Goal: Task Accomplishment & Management: Manage account settings

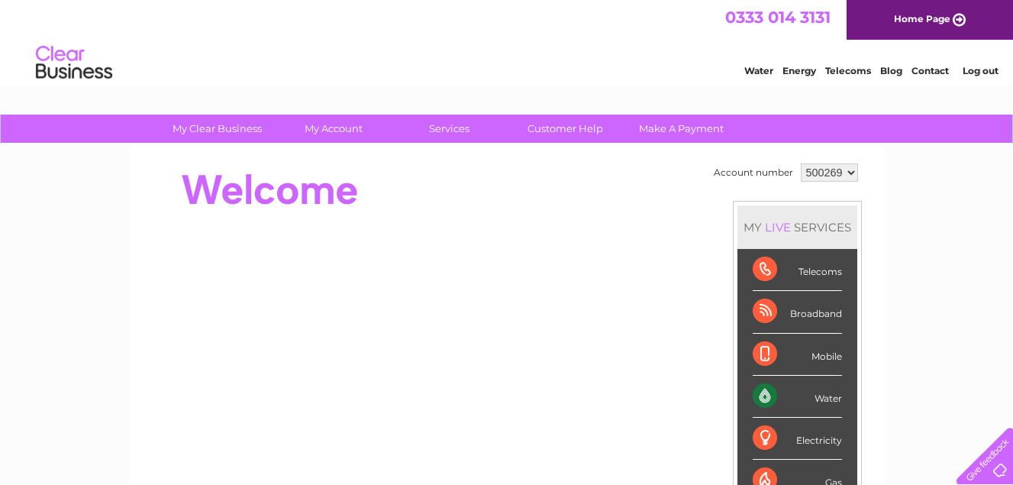
drag, startPoint x: 1013, startPoint y: 101, endPoint x: 967, endPoint y: 18, distance: 95.3
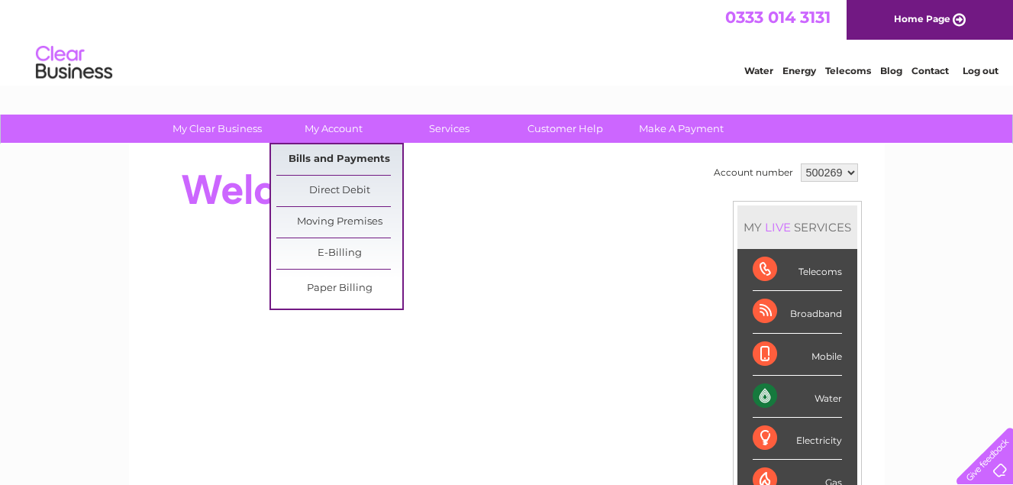
click at [343, 153] on link "Bills and Payments" at bounding box center [339, 159] width 126 height 31
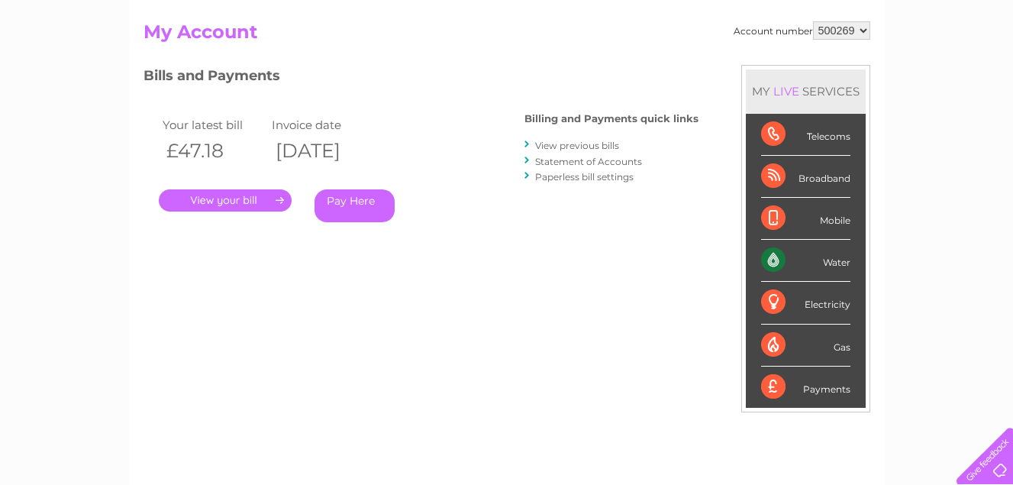
scroll to position [150, 0]
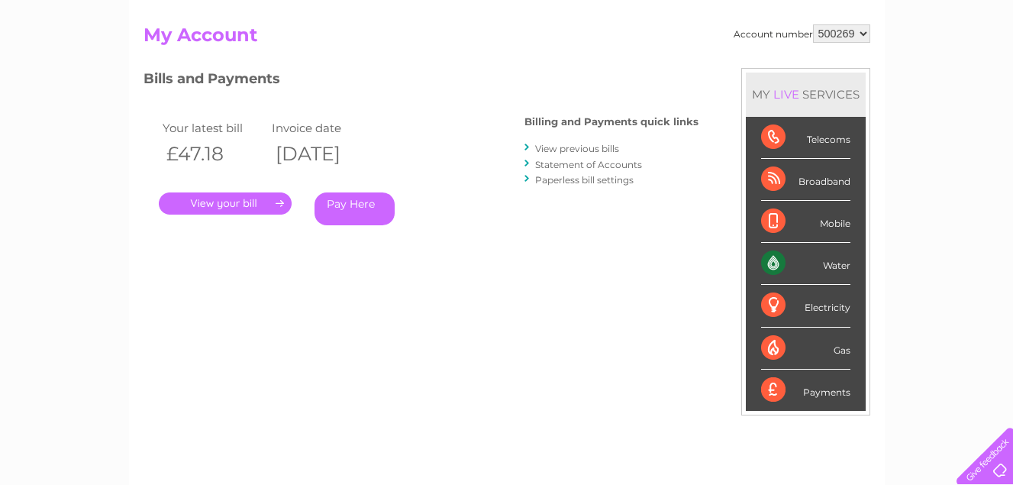
click at [210, 204] on link "." at bounding box center [225, 203] width 133 height 22
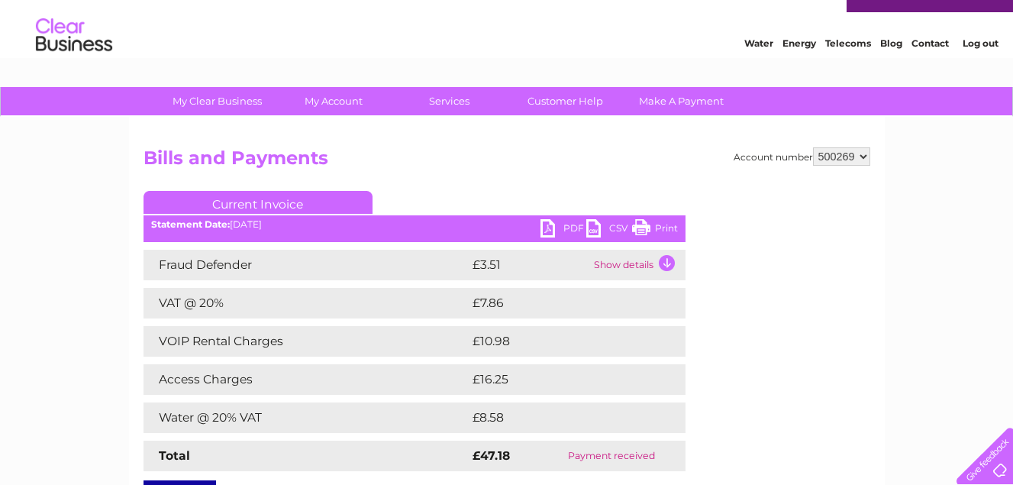
scroll to position [18, 0]
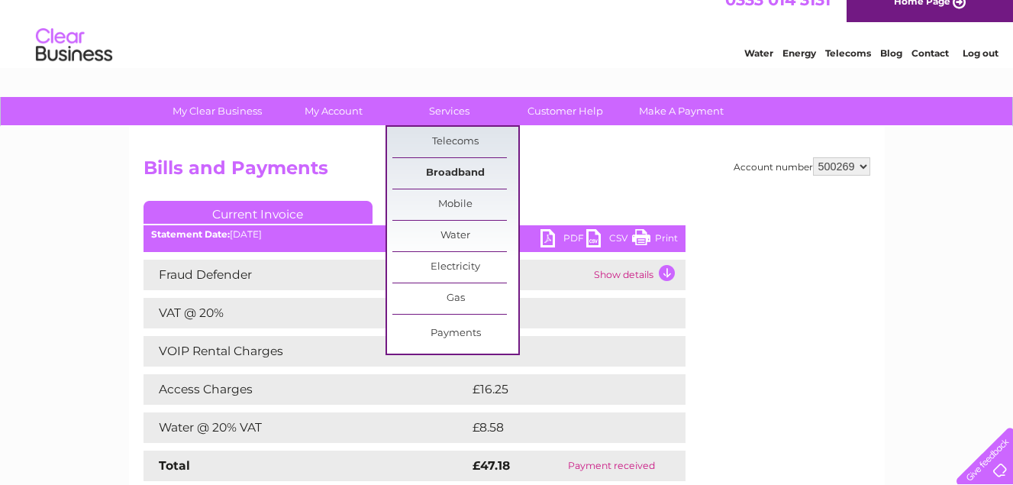
click at [449, 171] on link "Broadband" at bounding box center [455, 173] width 126 height 31
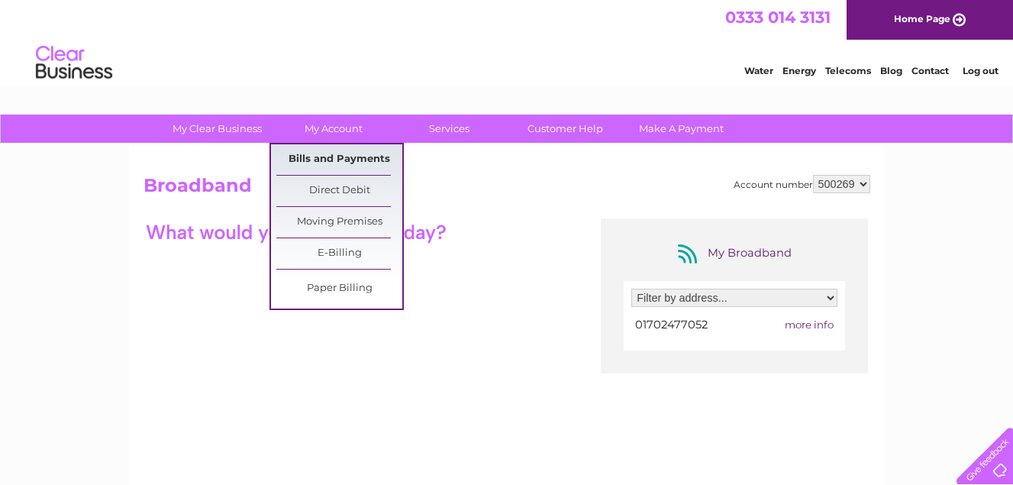
click at [341, 154] on link "Bills and Payments" at bounding box center [339, 159] width 126 height 31
click at [333, 160] on link "Bills and Payments" at bounding box center [339, 159] width 126 height 31
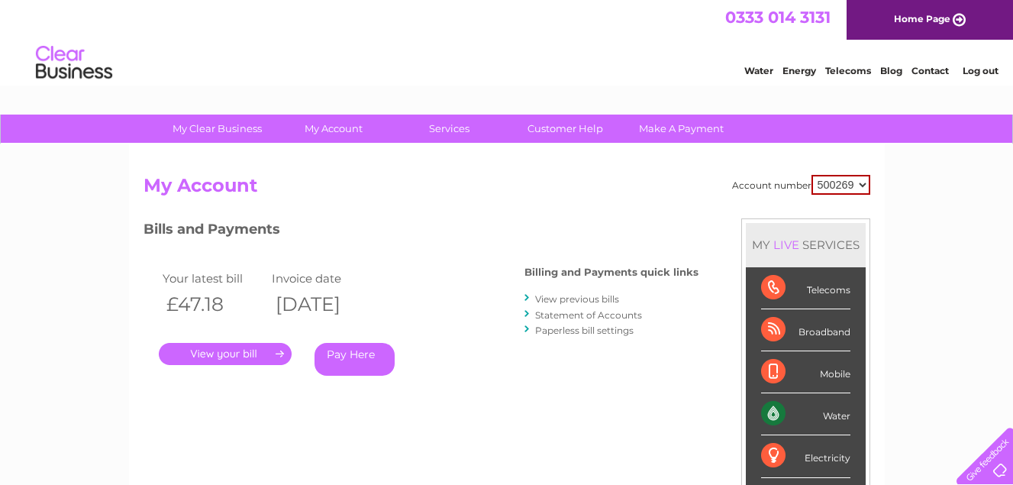
click at [608, 318] on link "Statement of Accounts" at bounding box center [588, 314] width 107 height 11
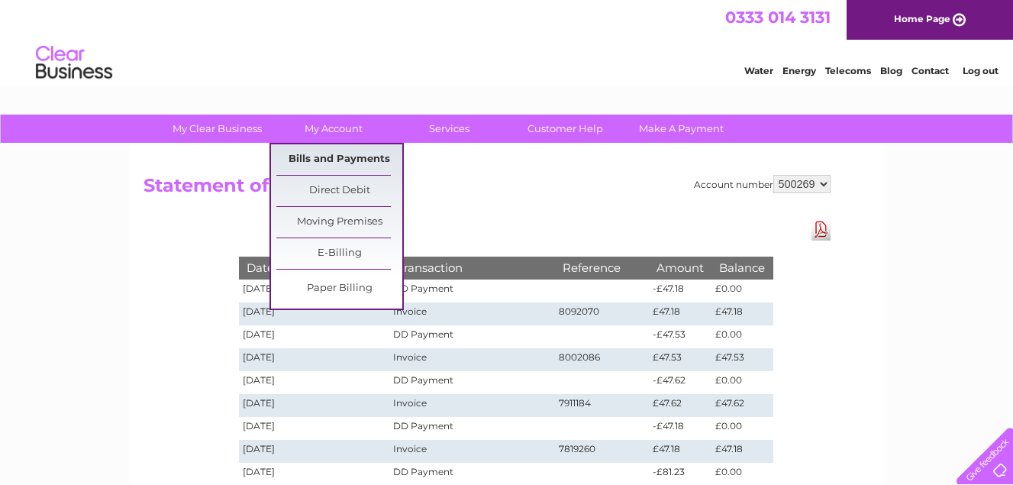
click at [337, 159] on link "Bills and Payments" at bounding box center [339, 159] width 126 height 31
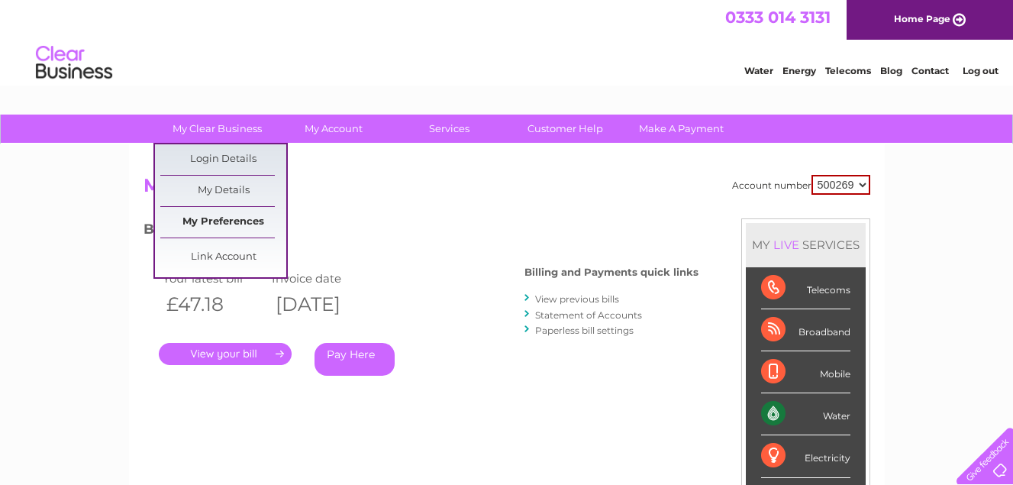
click at [221, 218] on link "My Preferences" at bounding box center [223, 222] width 126 height 31
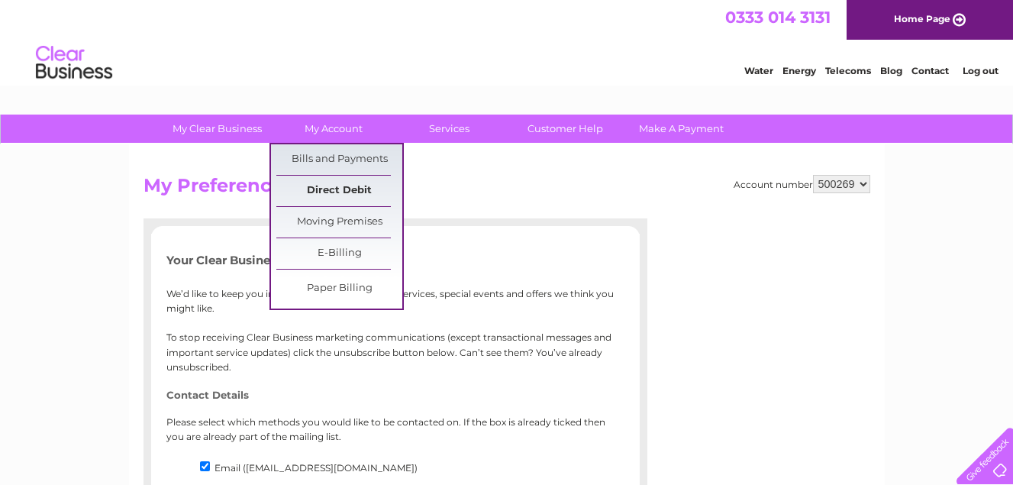
click at [329, 182] on link "Direct Debit" at bounding box center [339, 190] width 126 height 31
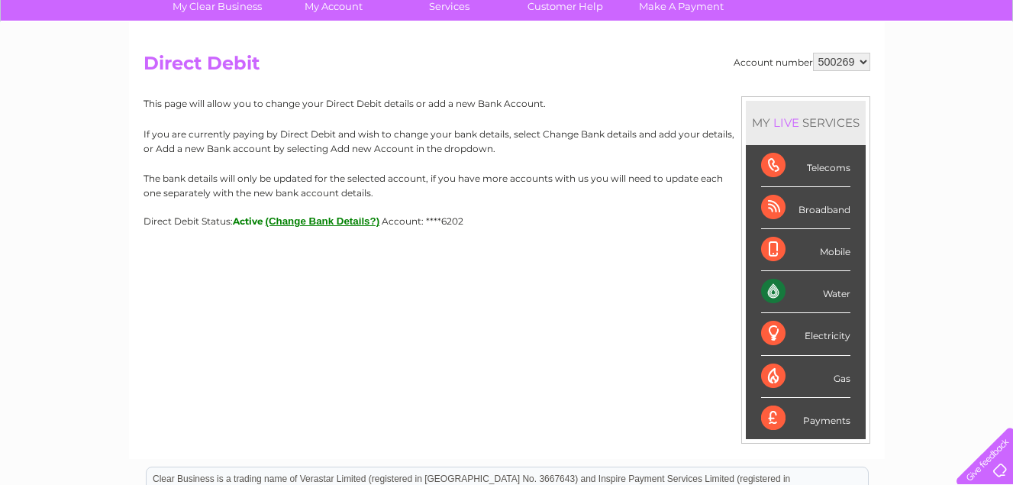
scroll to position [153, 0]
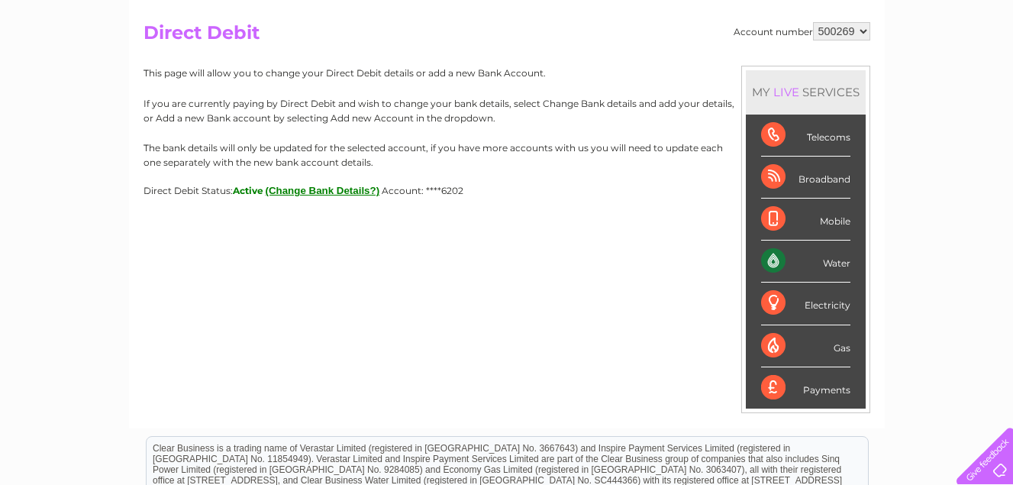
click at [771, 263] on div "Water" at bounding box center [805, 261] width 89 height 42
click at [845, 262] on div "Water" at bounding box center [805, 261] width 89 height 42
